Goal: Information Seeking & Learning: Learn about a topic

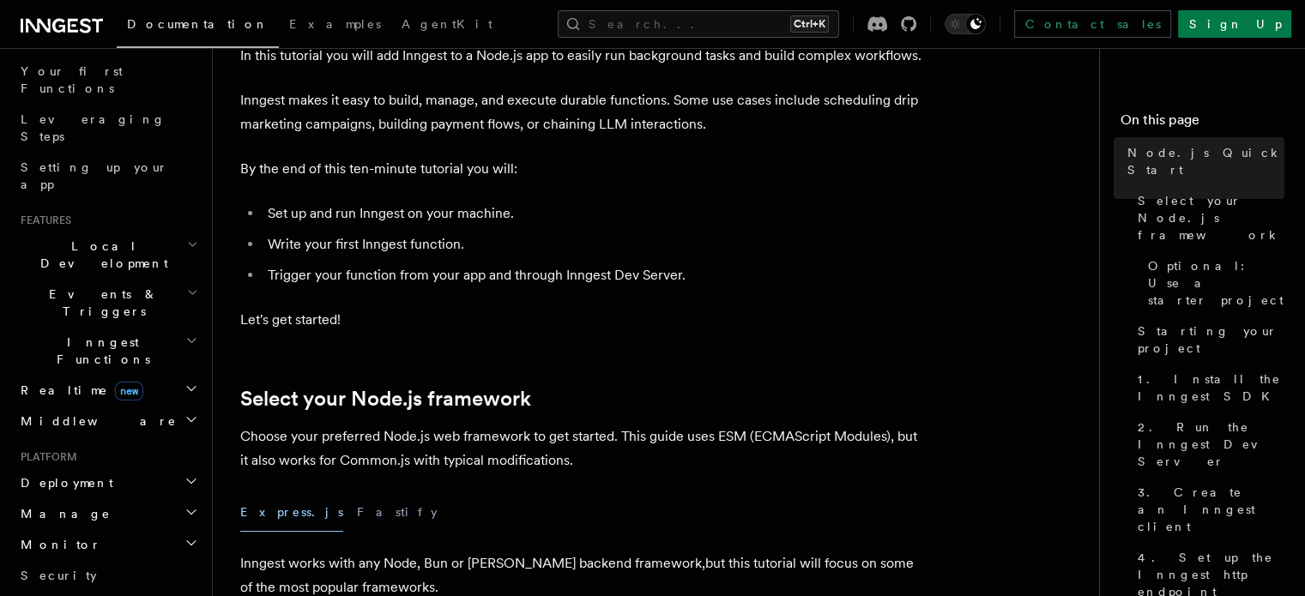
scroll to position [228, 0]
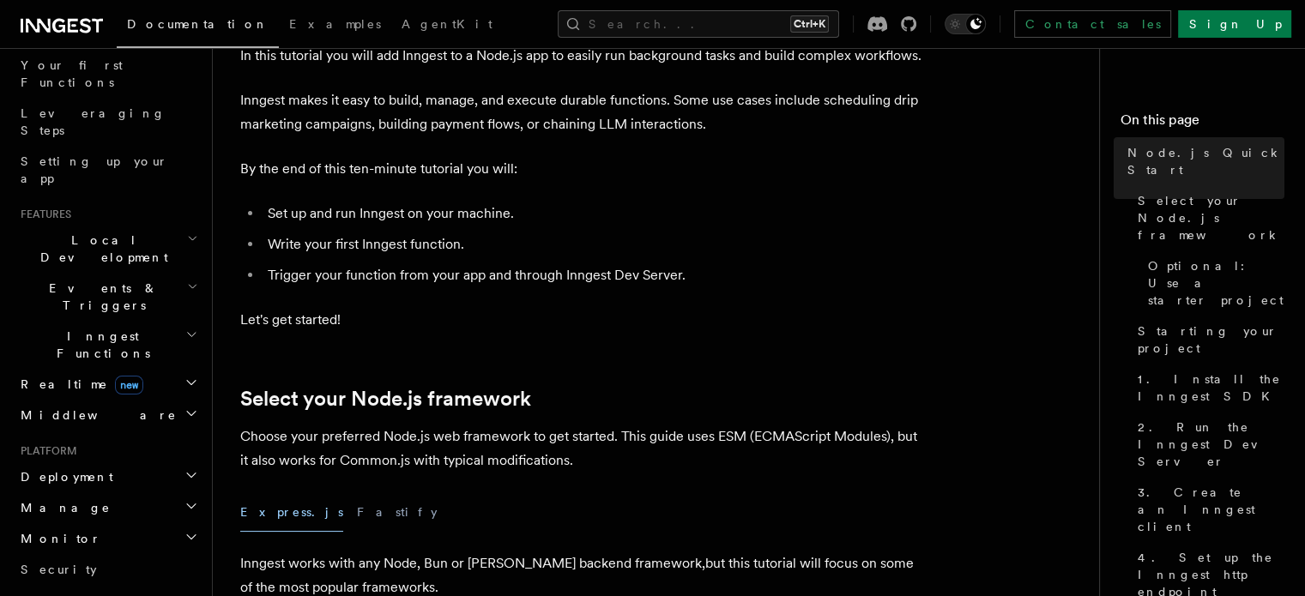
click at [163, 321] on h2 "Inngest Functions" at bounding box center [108, 345] width 188 height 48
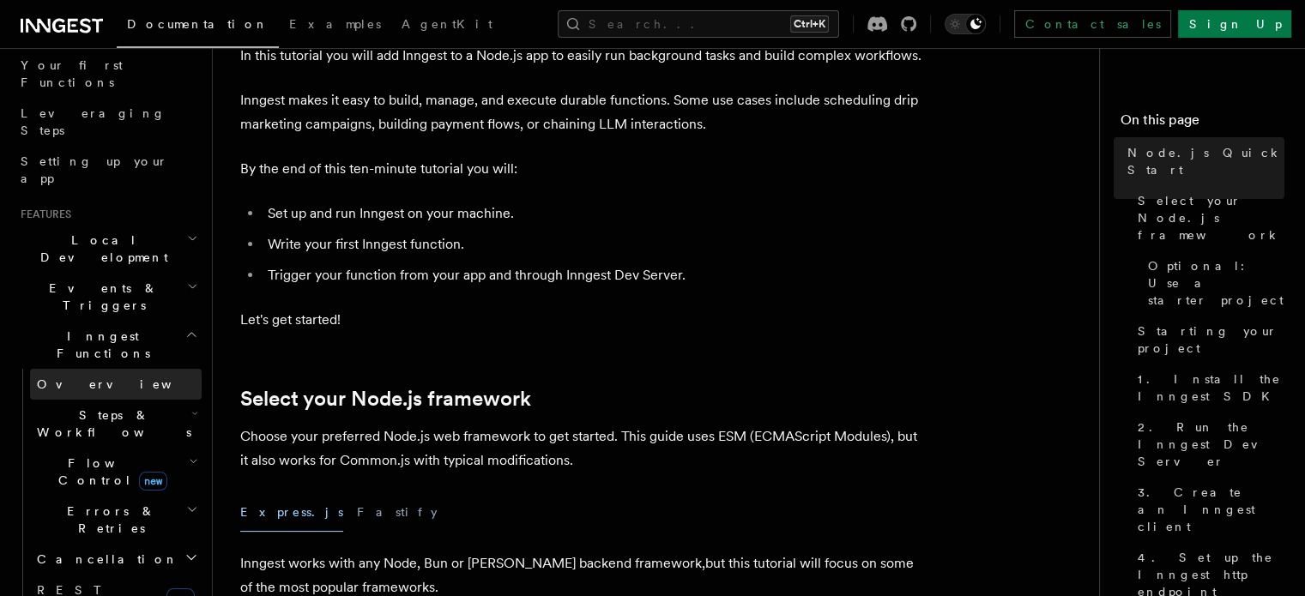
click at [100, 369] on link "Overview" at bounding box center [116, 384] width 172 height 31
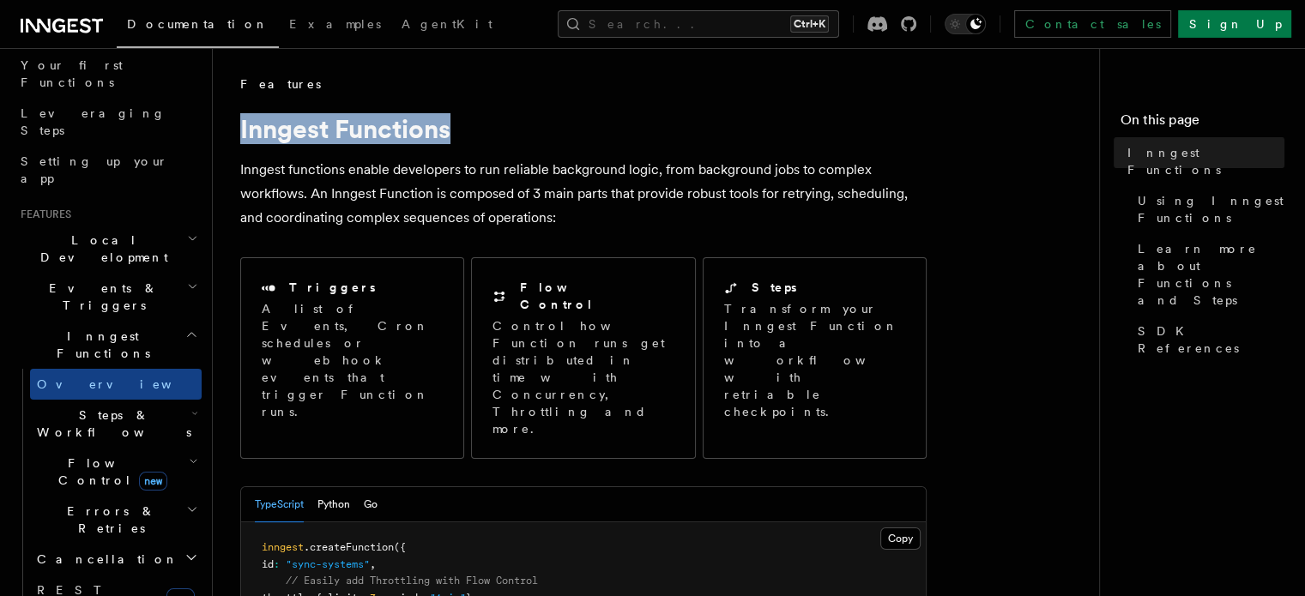
drag, startPoint x: 473, startPoint y: 136, endPoint x: 241, endPoint y: 136, distance: 231.7
click at [241, 136] on h1 "Inngest Functions" at bounding box center [583, 128] width 687 height 31
copy h1 "Inngest Functions"
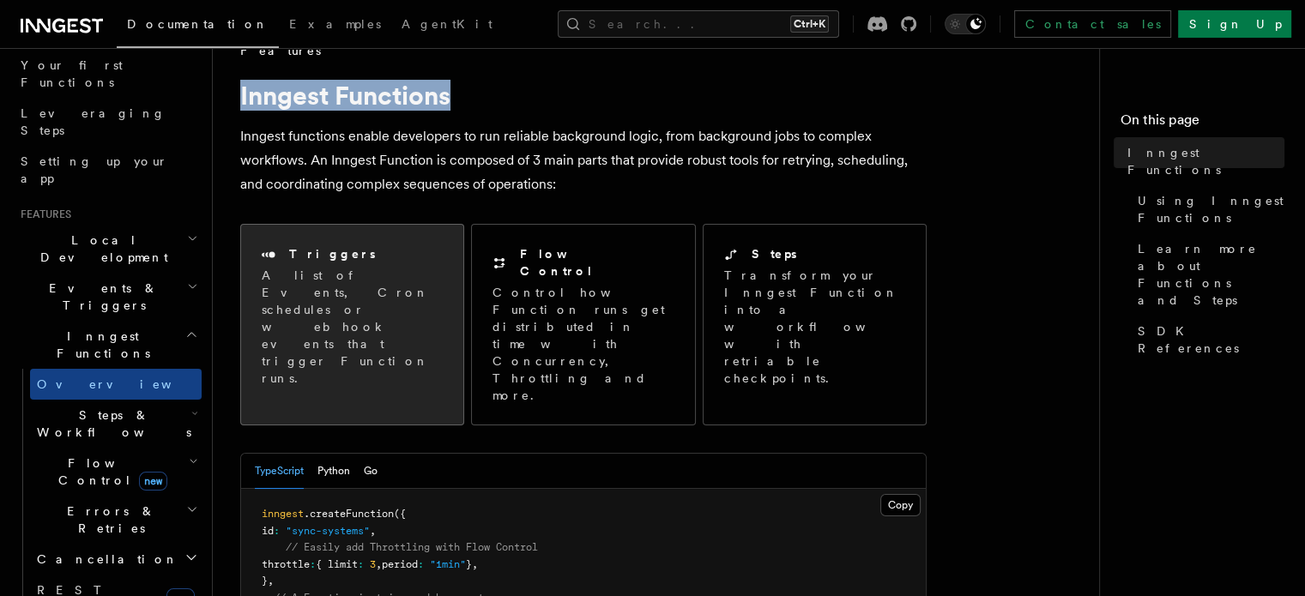
scroll to position [28, 0]
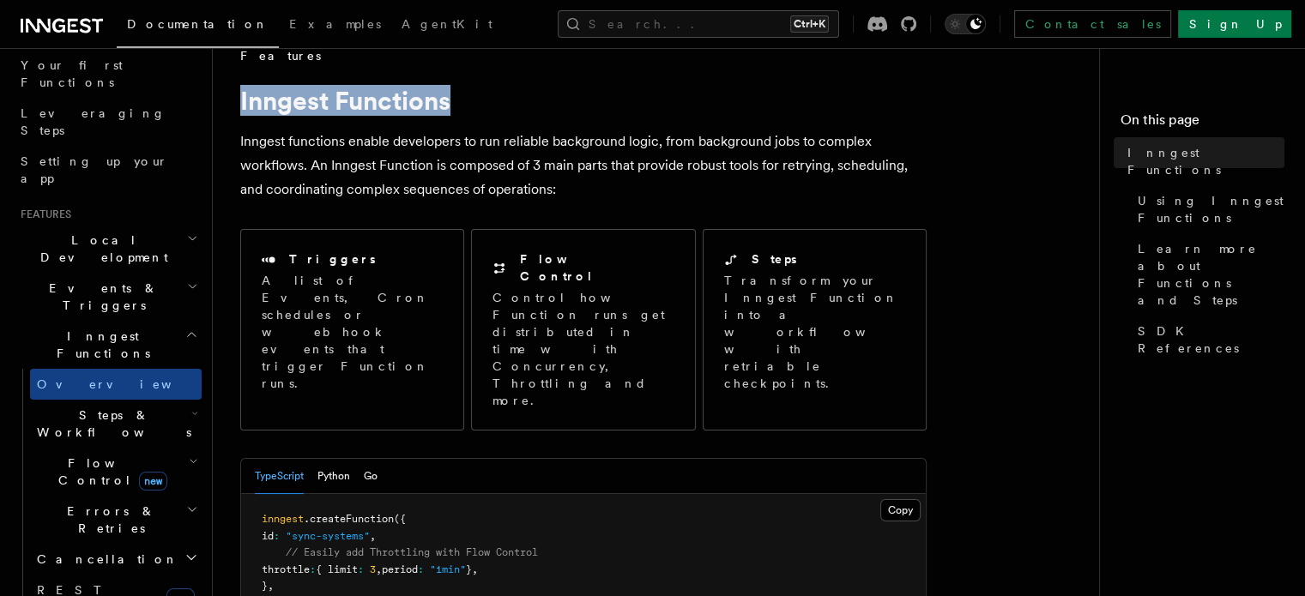
click at [152, 273] on h2 "Events & Triggers" at bounding box center [108, 297] width 188 height 48
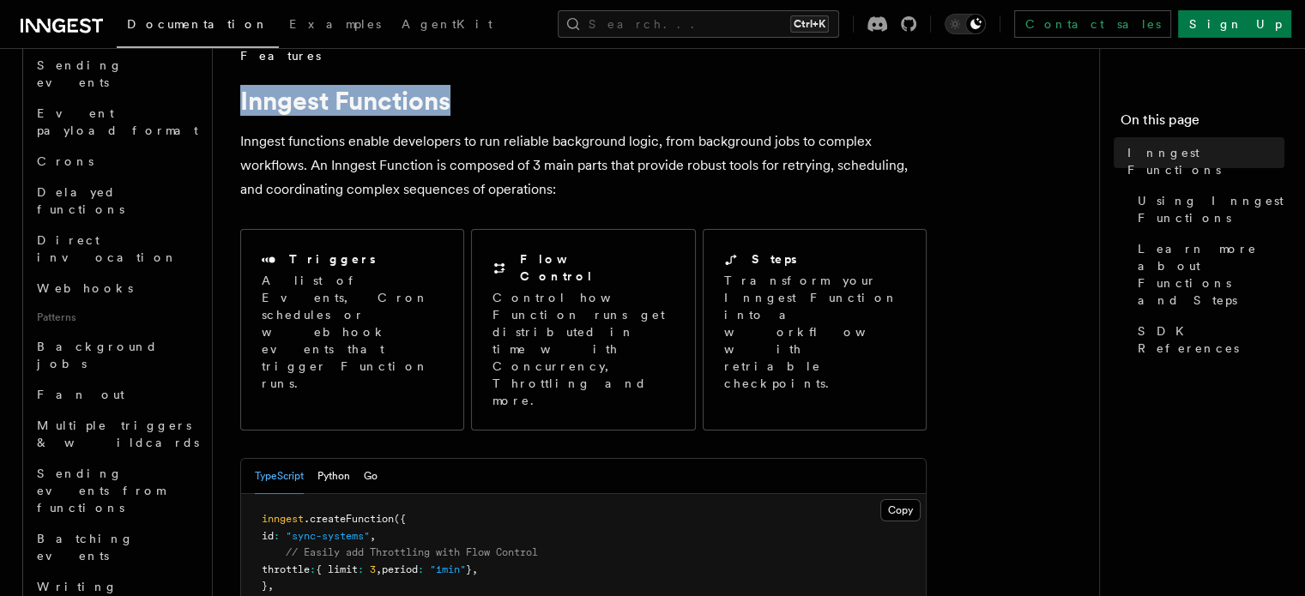
scroll to position [543, 0]
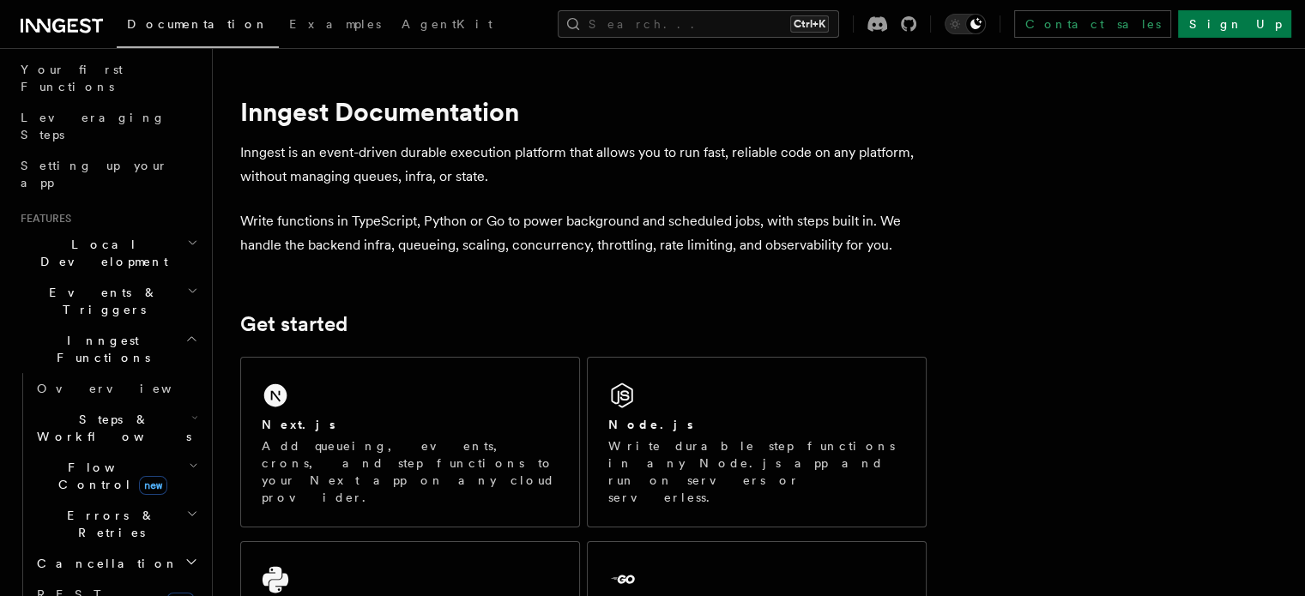
scroll to position [228, 0]
click at [139, 472] on span "new" at bounding box center [153, 481] width 28 height 19
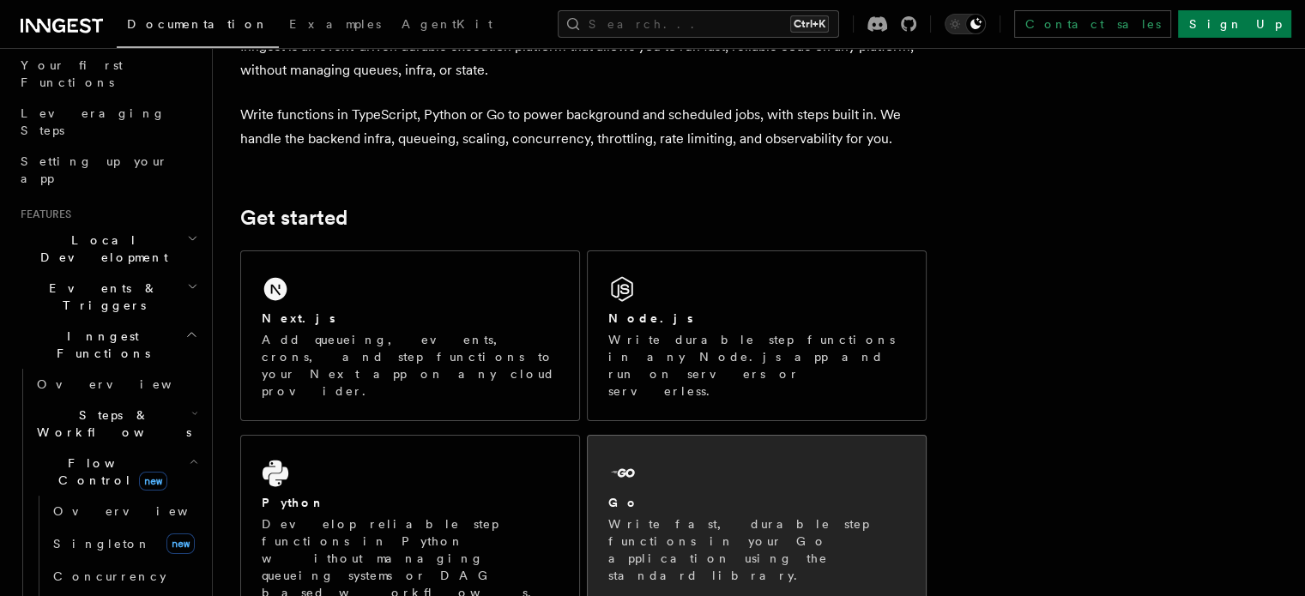
scroll to position [114, 0]
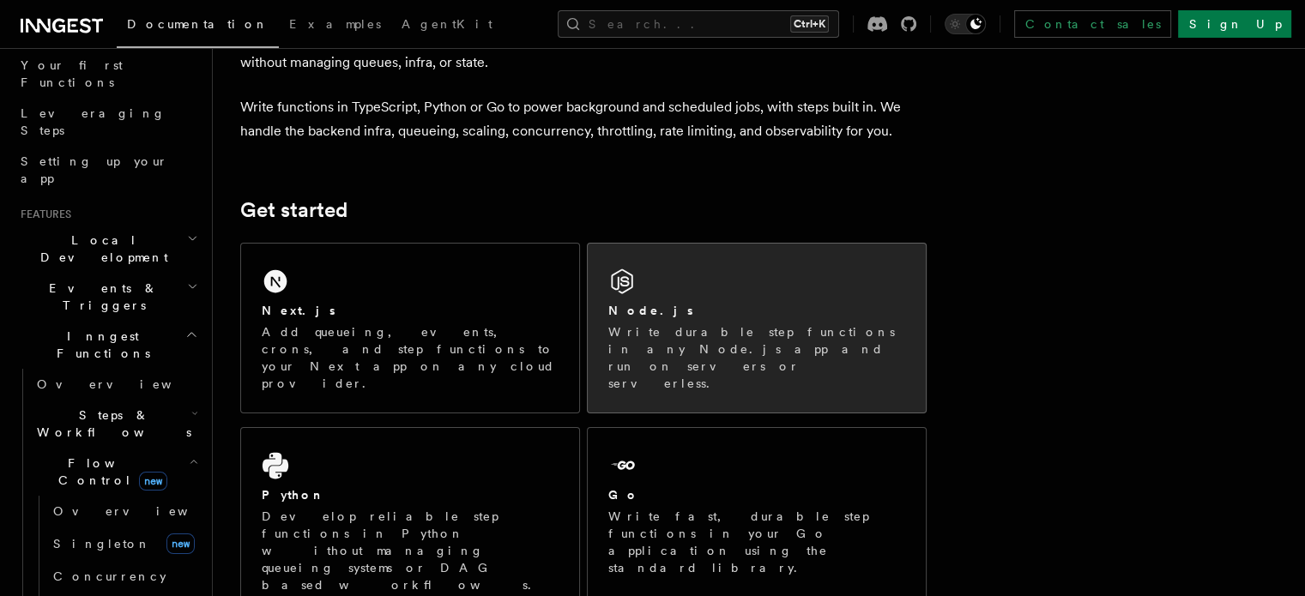
click at [794, 324] on p "Write durable step functions in any Node.js app and run on servers or serverles…" at bounding box center [756, 358] width 297 height 69
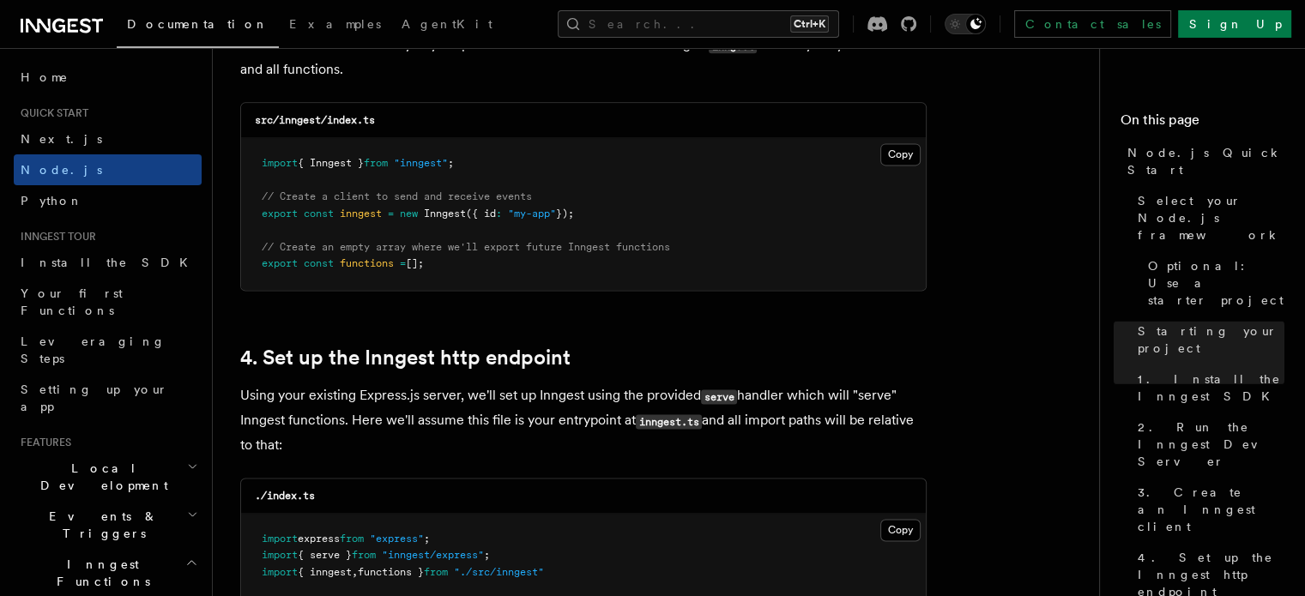
scroll to position [2346, 0]
